Goal: Entertainment & Leisure: Consume media (video, audio)

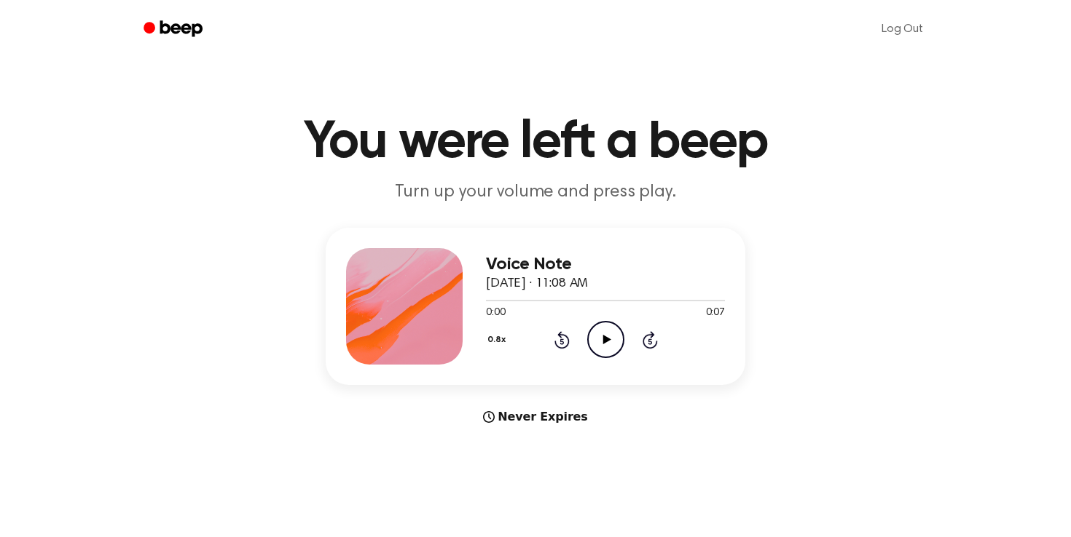
click at [604, 337] on icon at bounding box center [606, 339] width 8 height 9
click at [496, 337] on button "0.8x" at bounding box center [498, 340] width 25 height 25
click at [657, 446] on main "You were left a beep Turn up your volume and press play. Voice Note [DATE] · 11…" at bounding box center [535, 435] width 1071 height 870
click at [556, 340] on icon "Rewind 5 seconds" at bounding box center [561, 340] width 16 height 19
click at [597, 342] on icon "Pause Audio" at bounding box center [605, 339] width 37 height 37
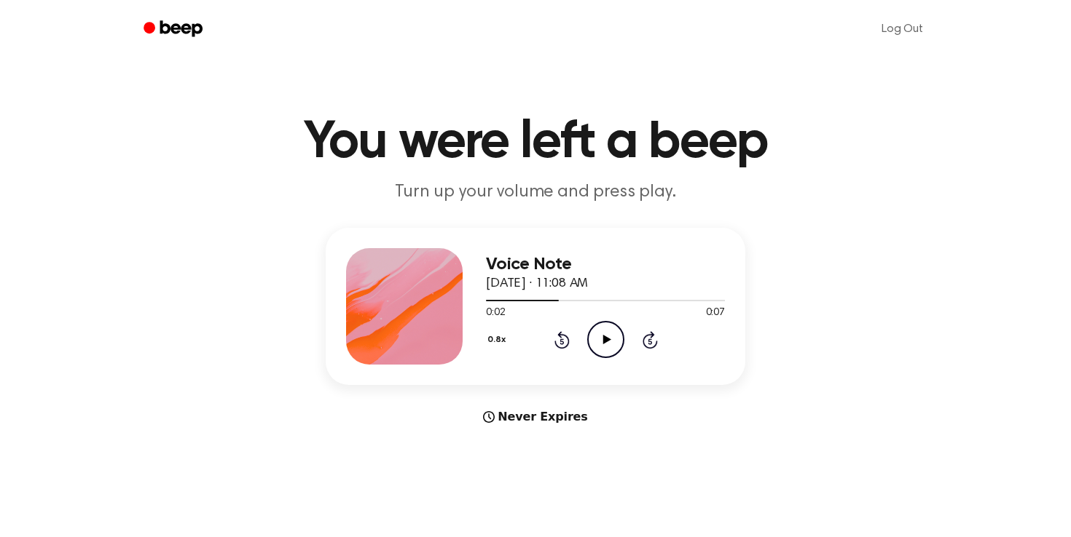
click at [572, 345] on div "0.8x Rewind 5 seconds Play Audio Skip 5 seconds" at bounding box center [605, 339] width 239 height 37
click at [559, 339] on icon "Rewind 5 seconds" at bounding box center [561, 340] width 16 height 19
click at [597, 338] on icon "Play Audio" at bounding box center [605, 339] width 37 height 37
click at [596, 336] on icon "Pause Audio" at bounding box center [605, 339] width 37 height 37
click at [596, 336] on icon "Play Audio" at bounding box center [605, 339] width 37 height 37
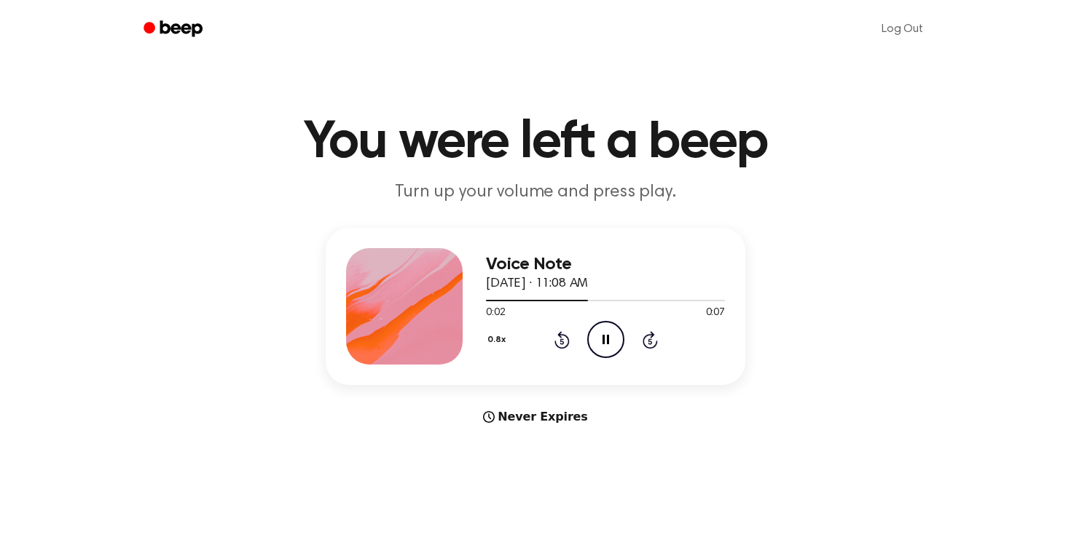
click at [604, 338] on icon "Pause Audio" at bounding box center [605, 339] width 37 height 37
click at [607, 348] on icon "Play Audio" at bounding box center [605, 339] width 37 height 37
click at [607, 348] on icon "Pause Audio" at bounding box center [605, 339] width 37 height 37
click at [605, 335] on icon "Play Audio" at bounding box center [605, 339] width 37 height 37
click at [599, 334] on icon "Play Audio" at bounding box center [605, 339] width 37 height 37
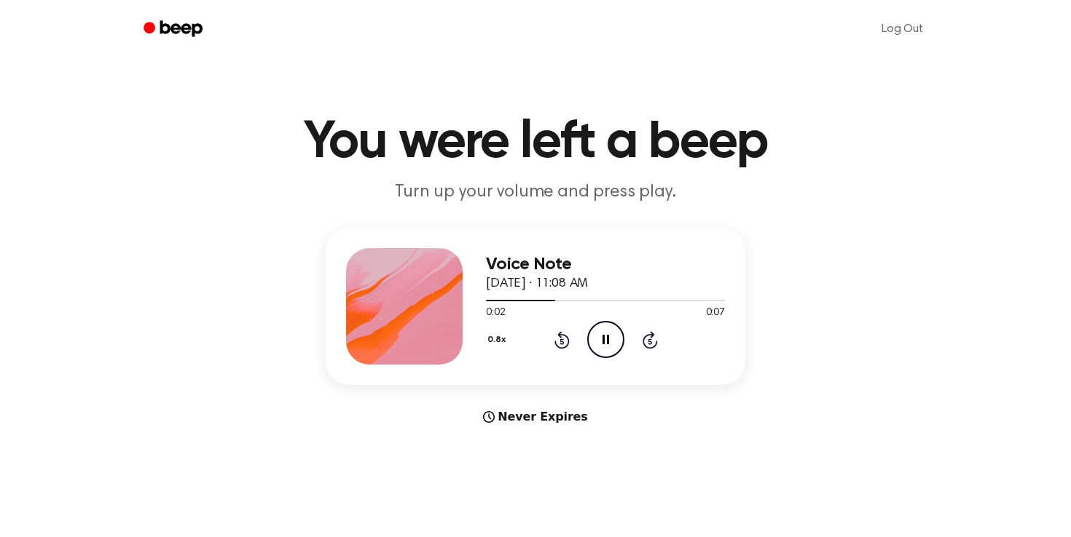
click at [602, 345] on icon "Pause Audio" at bounding box center [605, 339] width 37 height 37
click at [618, 348] on icon "Play Audio" at bounding box center [605, 339] width 37 height 37
click at [610, 333] on icon "Pause Audio" at bounding box center [605, 339] width 37 height 37
click at [607, 346] on icon "Play Audio" at bounding box center [605, 339] width 37 height 37
click at [588, 346] on circle at bounding box center [606, 340] width 36 height 36
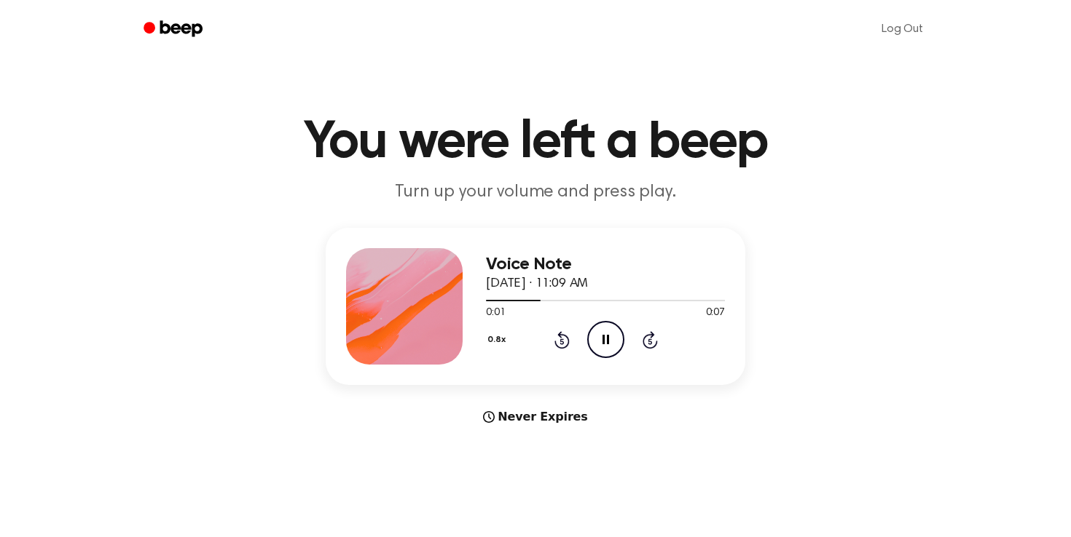
click at [599, 347] on icon "Pause Audio" at bounding box center [605, 339] width 37 height 37
click at [613, 326] on icon "Play Audio" at bounding box center [605, 339] width 37 height 37
click at [613, 326] on icon "Pause Audio" at bounding box center [605, 339] width 37 height 37
click at [604, 326] on icon "Play Audio" at bounding box center [605, 339] width 37 height 37
click at [565, 345] on icon at bounding box center [561, 339] width 15 height 17
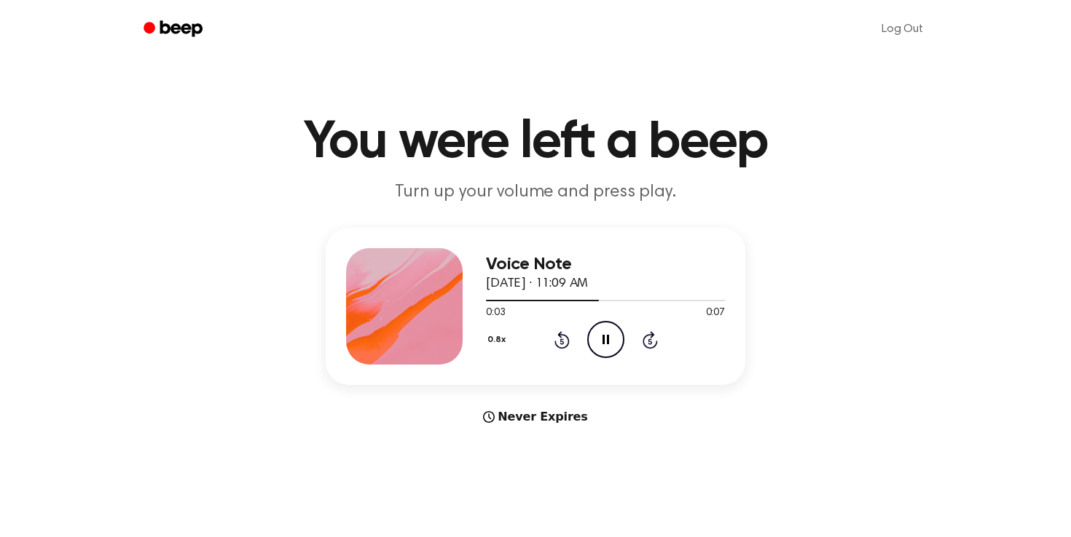
click at [606, 342] on icon at bounding box center [605, 339] width 7 height 9
click at [609, 353] on icon "Play Audio" at bounding box center [605, 339] width 37 height 37
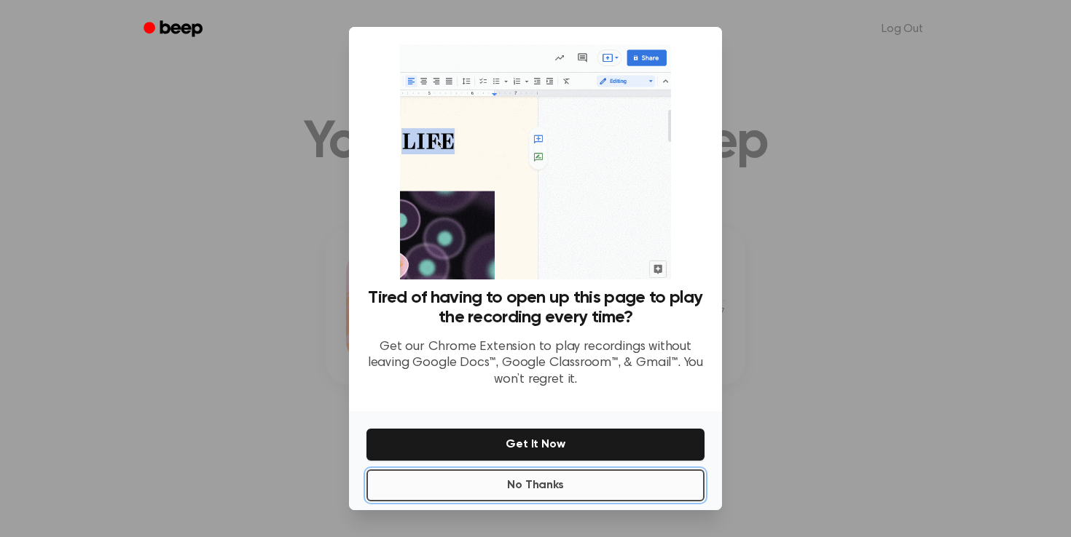
click at [548, 486] on button "No Thanks" at bounding box center [535, 486] width 338 height 32
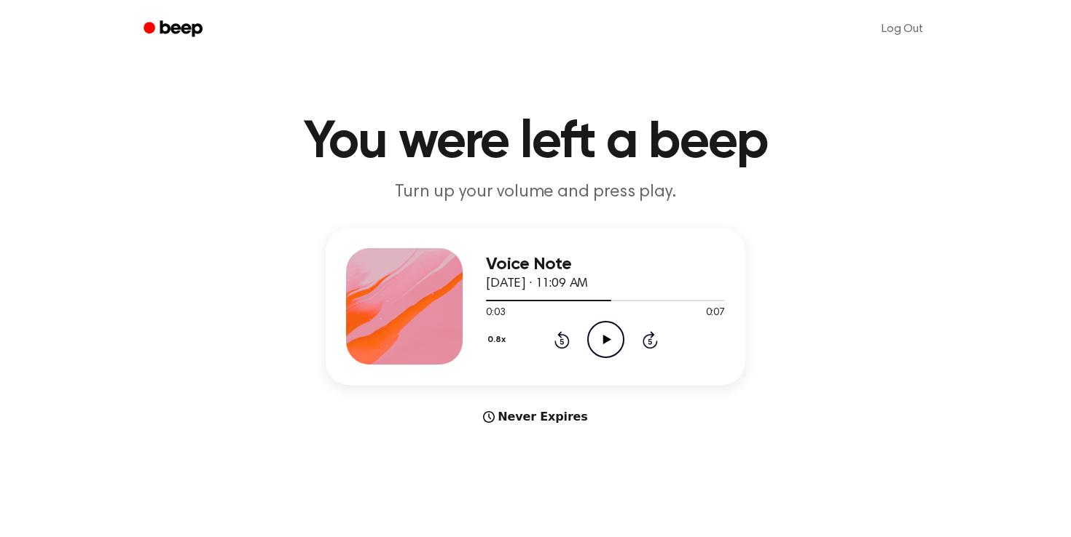
click at [601, 355] on icon "Play Audio" at bounding box center [605, 339] width 37 height 37
